Goal: Information Seeking & Learning: Learn about a topic

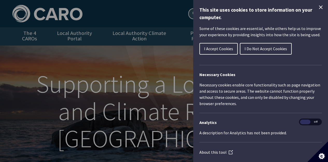
click at [223, 51] on span "I Accept Cookies" at bounding box center [218, 48] width 29 height 5
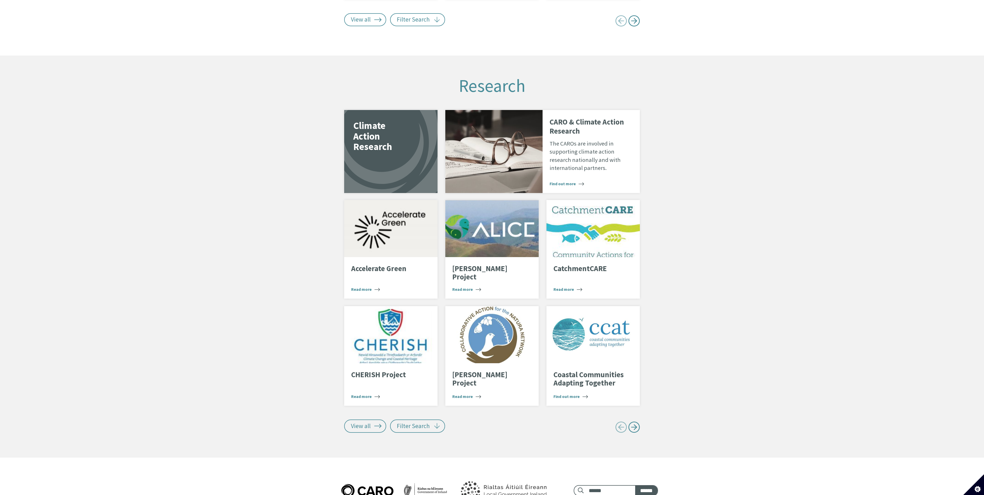
scroll to position [882, 0]
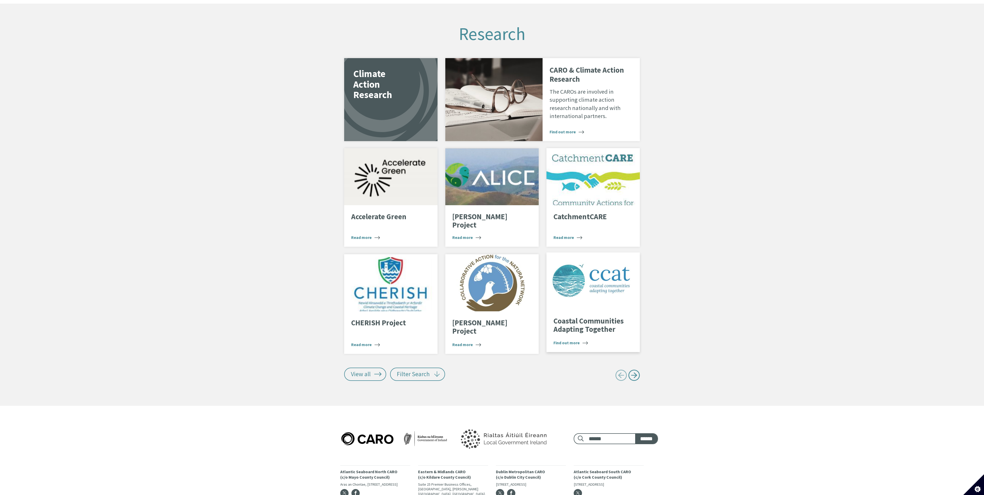
click at [597, 299] on div "ccat logo" at bounding box center [593, 280] width 93 height 57
